Goal: Navigation & Orientation: Find specific page/section

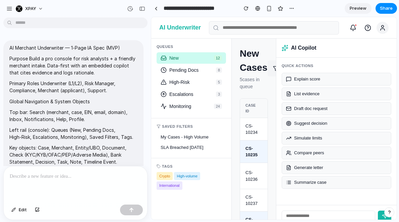
scroll to position [1618, 0]
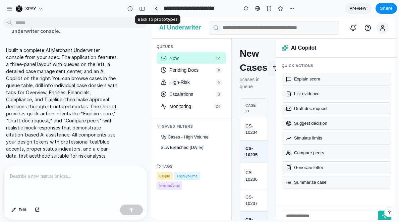
click at [154, 9] on link at bounding box center [156, 8] width 10 height 10
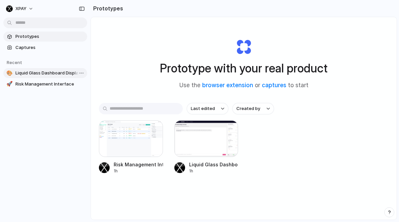
click at [51, 75] on span "Liquid Glass Dashboard Display" at bounding box center [49, 73] width 69 height 7
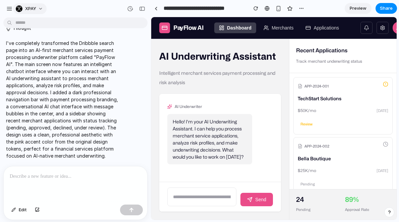
click at [40, 10] on button "XPAY" at bounding box center [30, 8] width 34 height 11
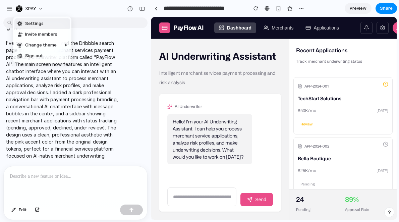
click at [7, 10] on div "Settings Invite members Change theme Sign out" at bounding box center [199, 111] width 399 height 222
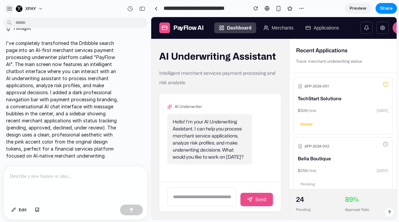
click at [8, 10] on div "button" at bounding box center [9, 9] width 6 height 6
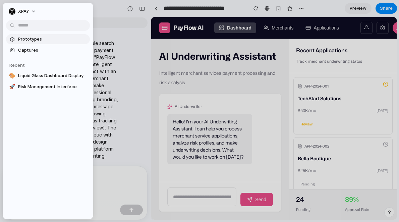
click at [25, 36] on link "Prototypes" at bounding box center [48, 39] width 84 height 10
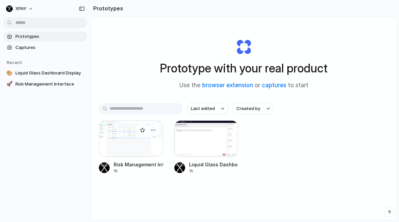
click at [132, 143] on div at bounding box center [131, 138] width 64 height 37
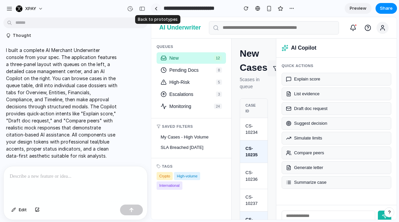
click at [157, 9] on div at bounding box center [156, 9] width 3 height 4
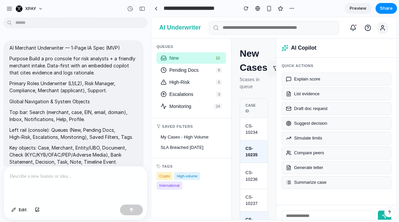
scroll to position [1481, 0]
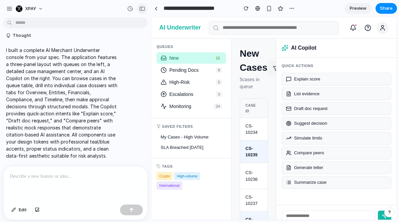
click at [143, 10] on div "button" at bounding box center [142, 8] width 6 height 5
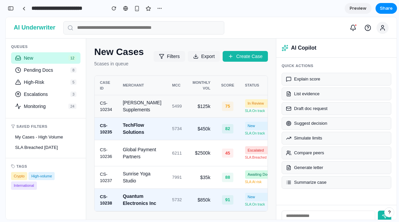
scroll to position [15, 0]
